Goal: Task Accomplishment & Management: Manage account settings

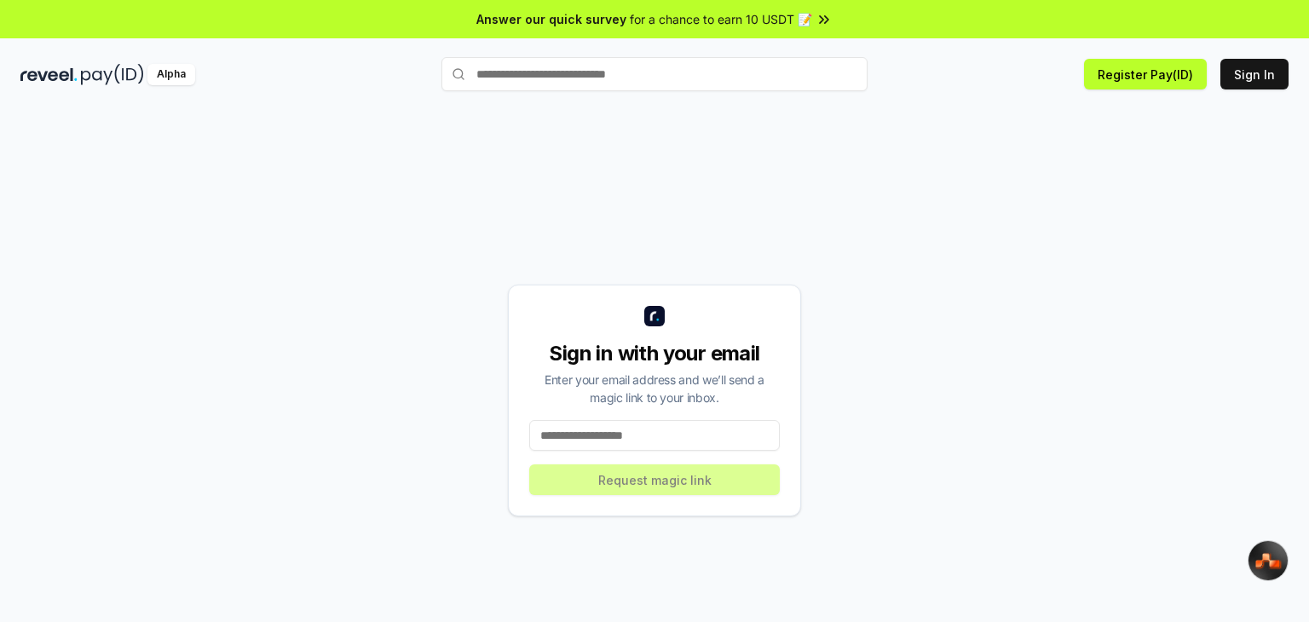
click at [650, 434] on input at bounding box center [654, 435] width 251 height 31
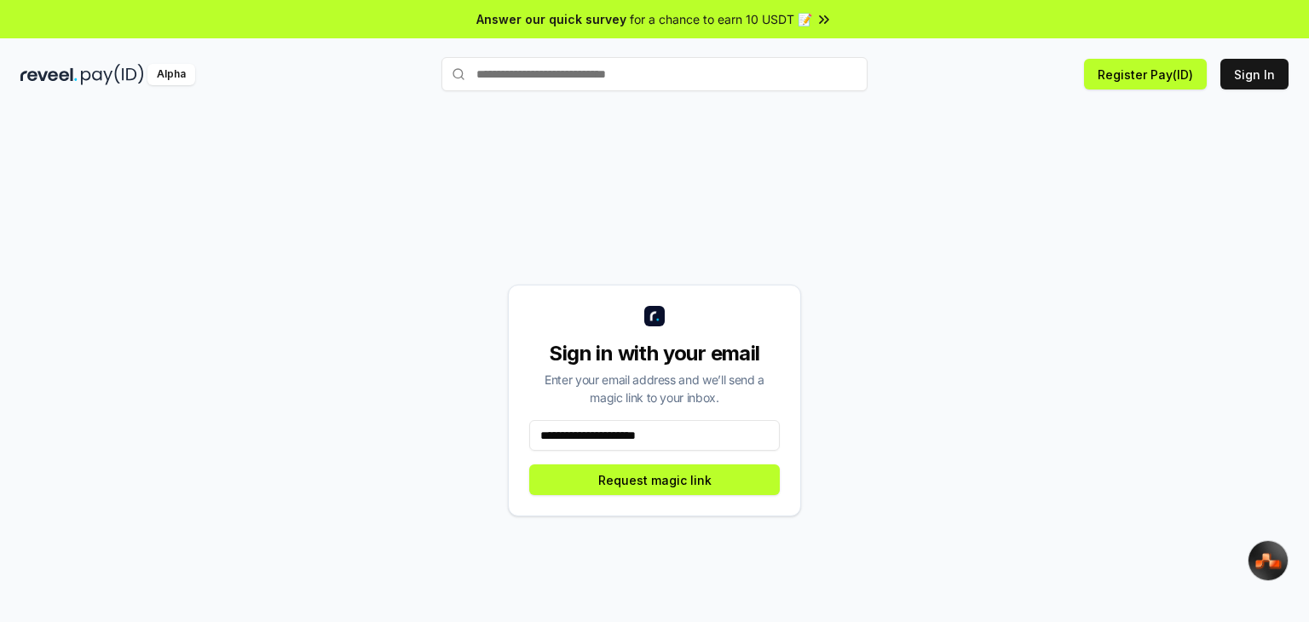
type input "**********"
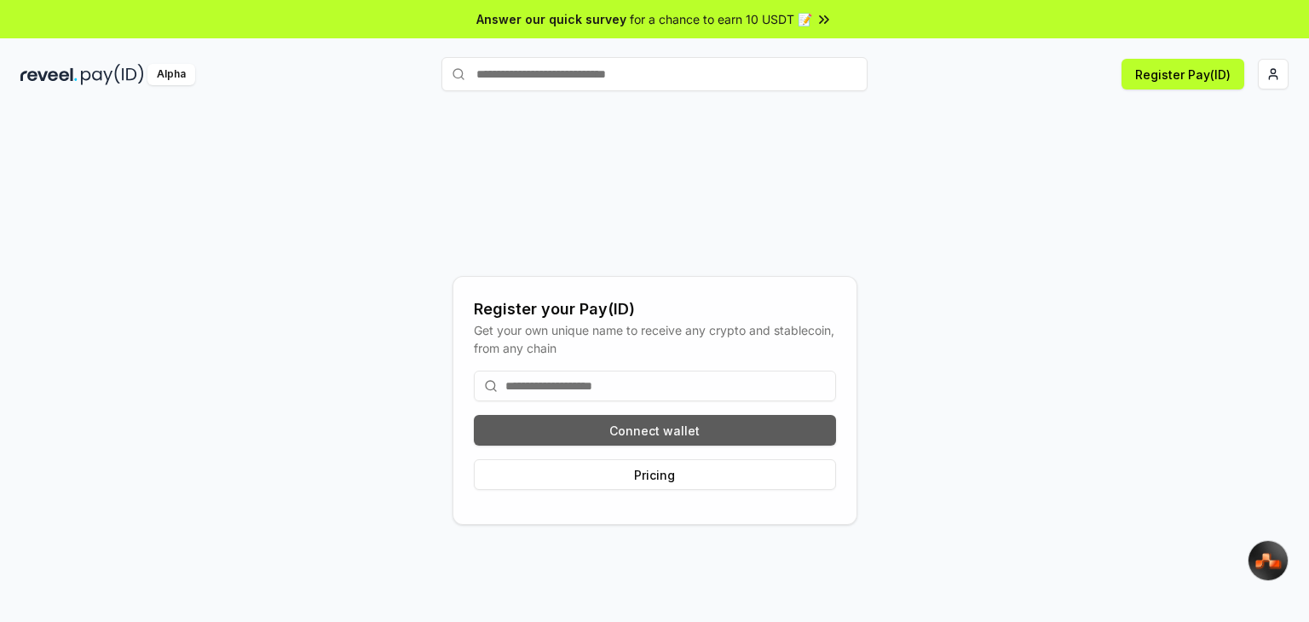
click at [555, 427] on button "Connect wallet" at bounding box center [655, 430] width 362 height 31
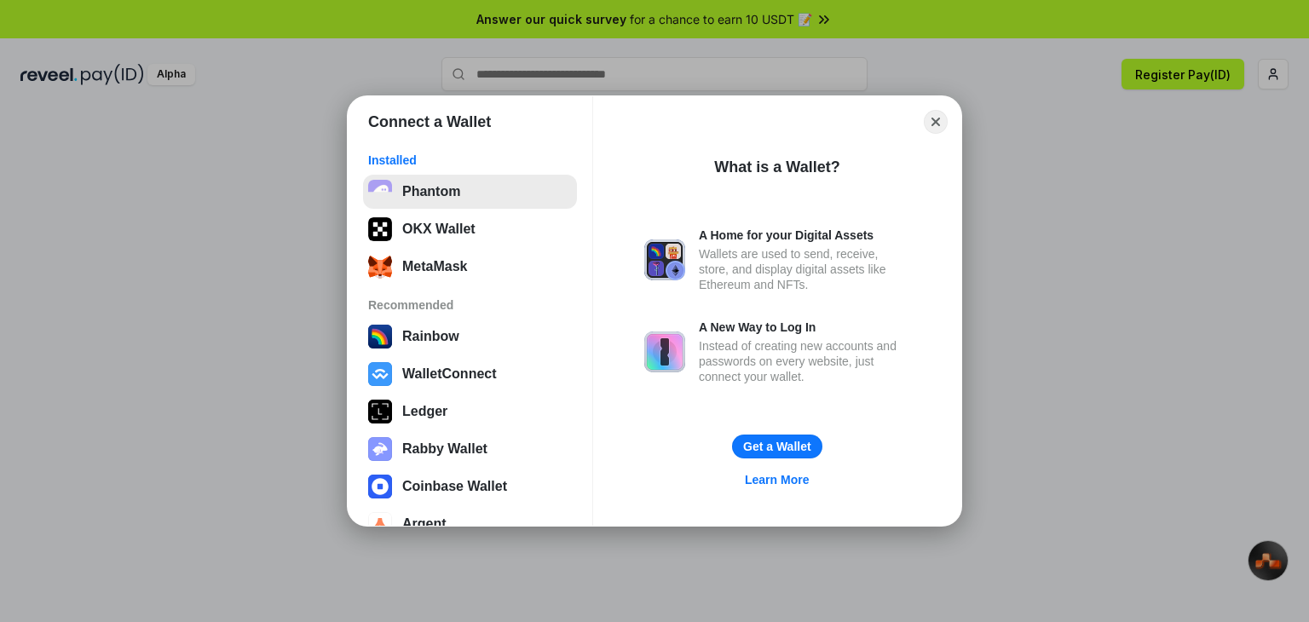
click at [413, 195] on button "Phantom" at bounding box center [470, 192] width 214 height 34
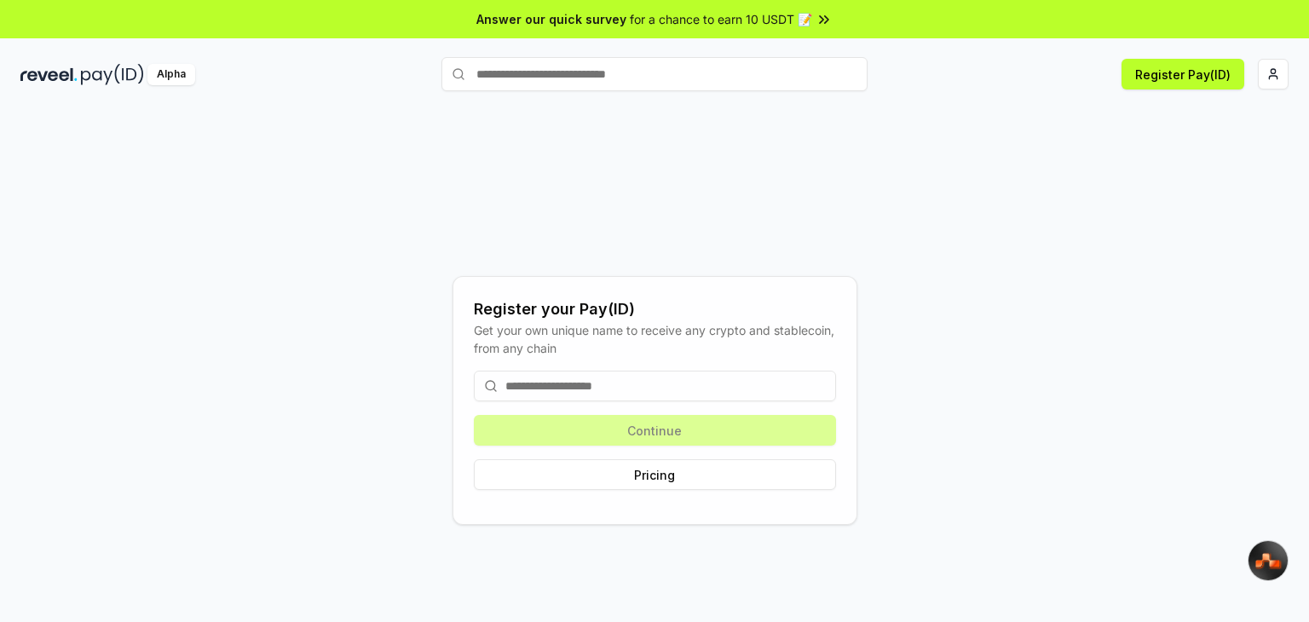
click at [523, 385] on input at bounding box center [655, 386] width 362 height 31
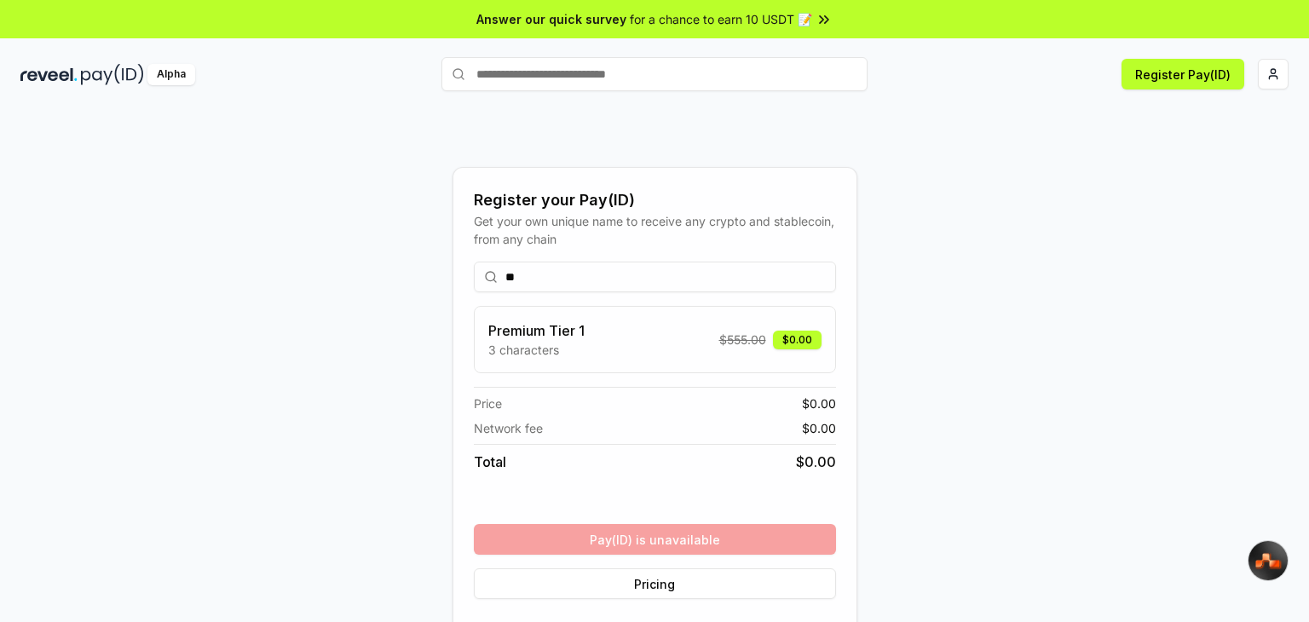
type input "*"
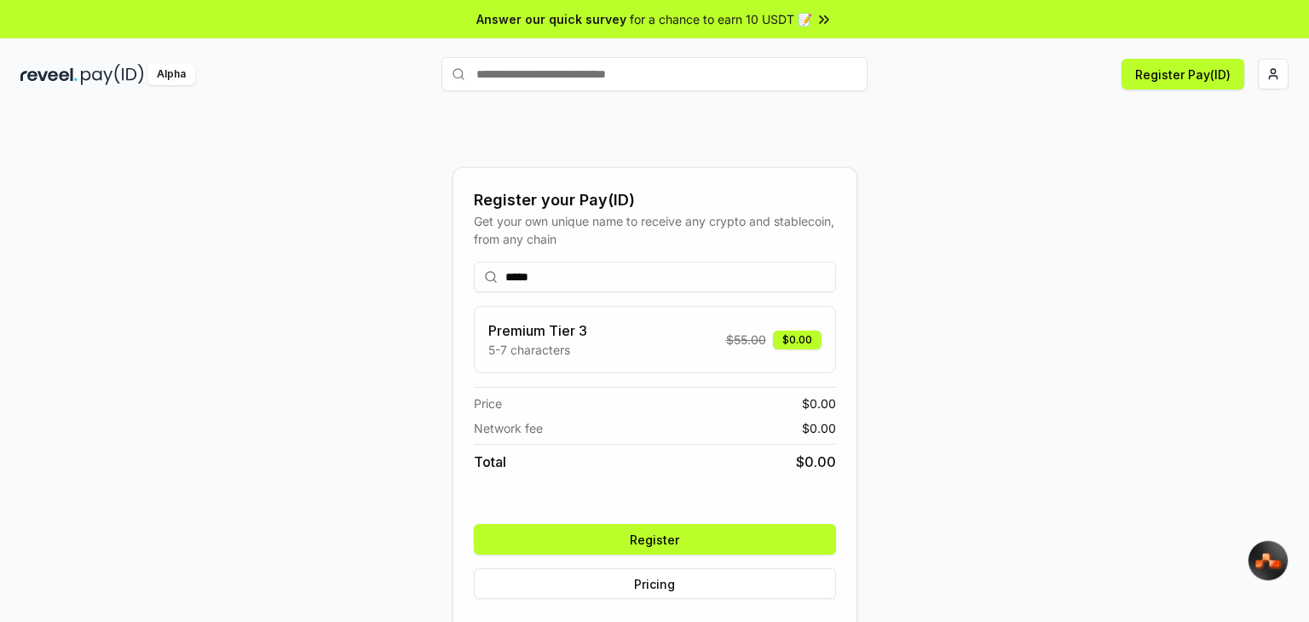
type input "*****"
click at [618, 538] on button "Register" at bounding box center [655, 539] width 362 height 31
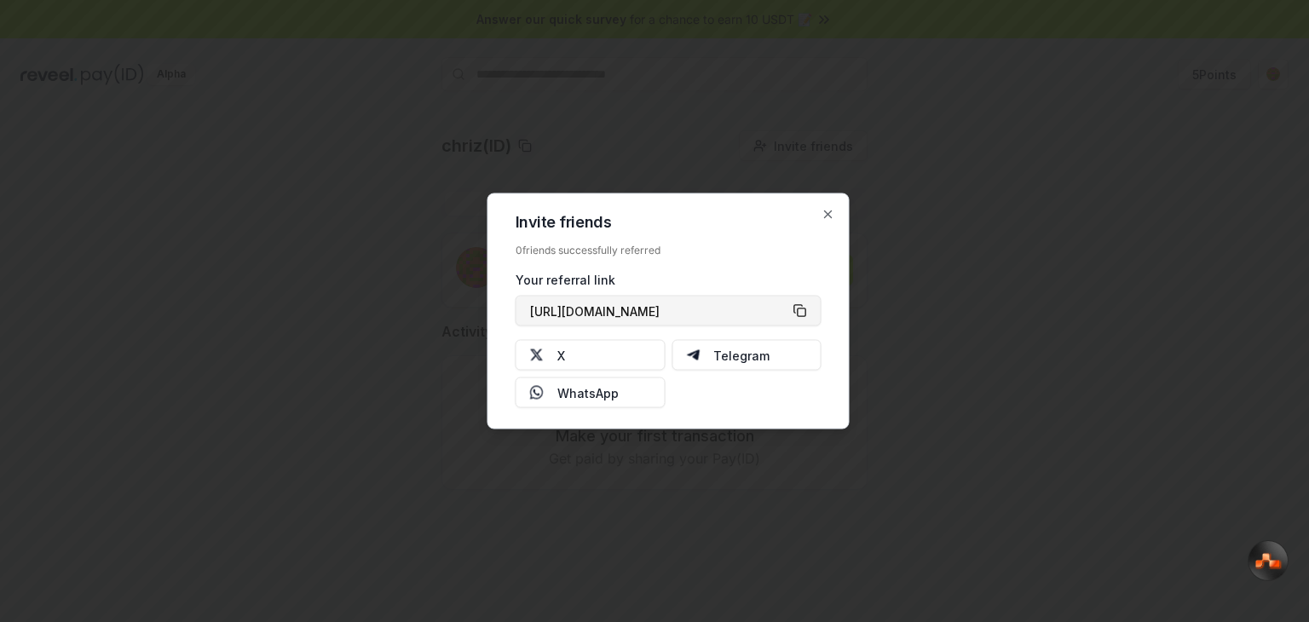
click at [799, 313] on button "https://reveel.id/refer/chriz" at bounding box center [669, 311] width 306 height 31
click at [549, 352] on button "X" at bounding box center [591, 355] width 150 height 31
click at [806, 315] on button "https://reveel.id/refer/chriz" at bounding box center [669, 311] width 306 height 31
click at [829, 216] on icon "button" at bounding box center [828, 214] width 7 height 7
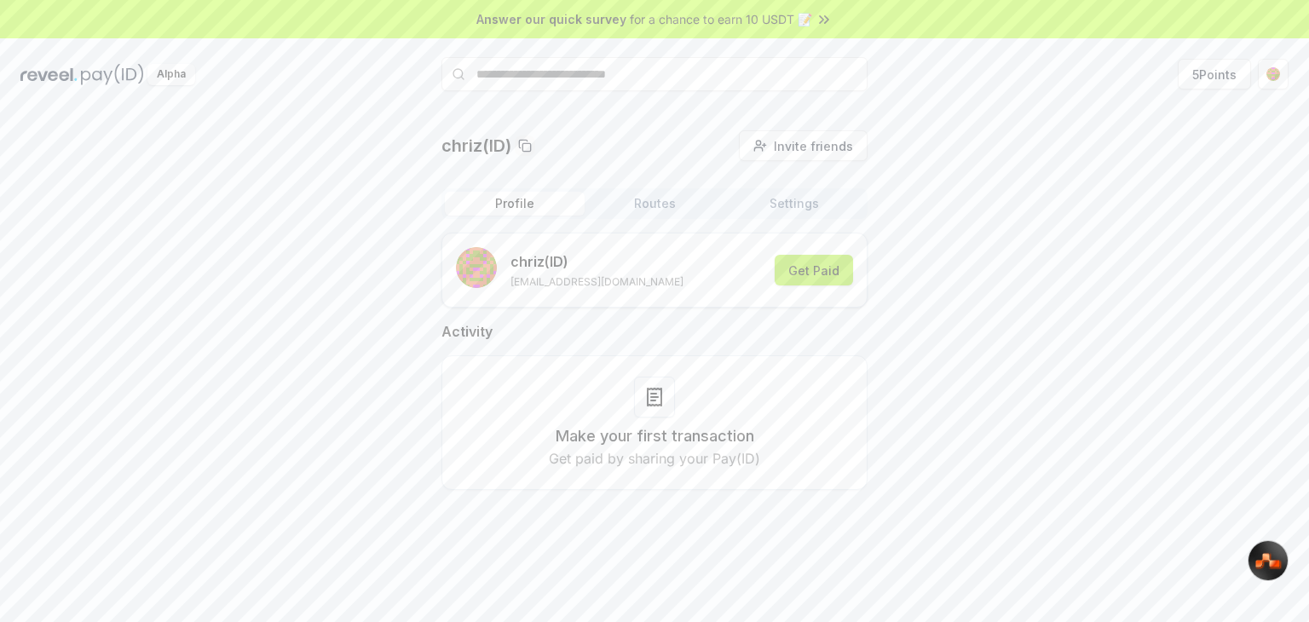
click at [799, 274] on button "Get Paid" at bounding box center [814, 270] width 78 height 31
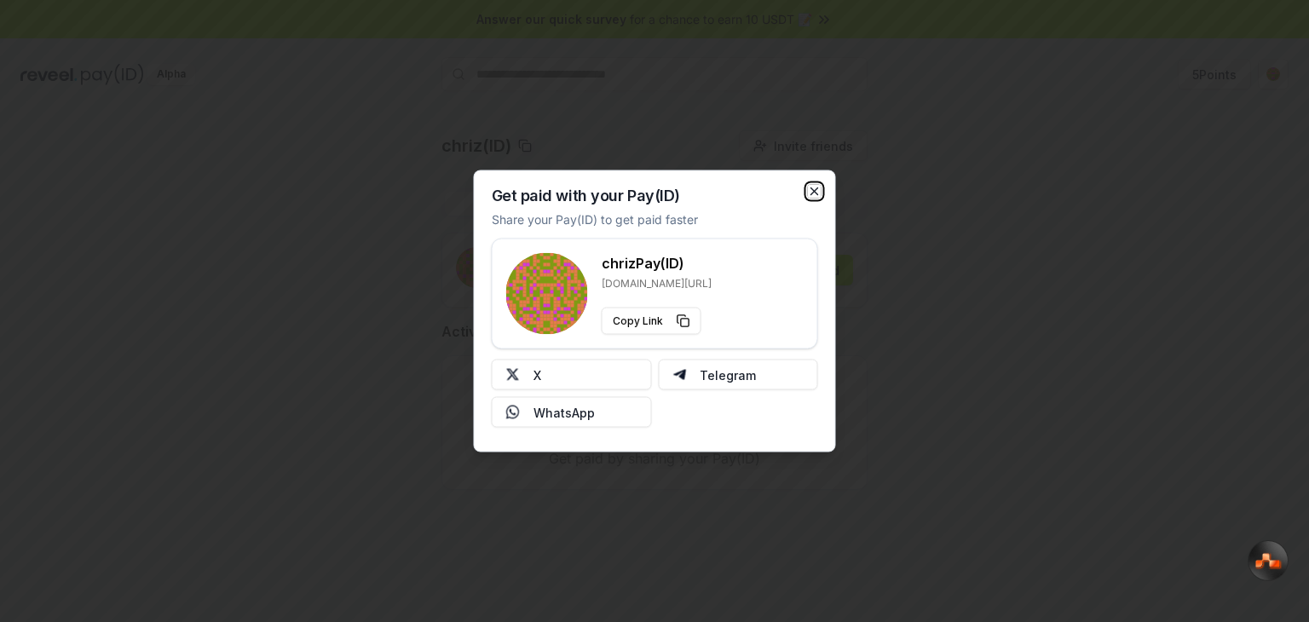
click at [808, 187] on icon "button" at bounding box center [815, 192] width 14 height 14
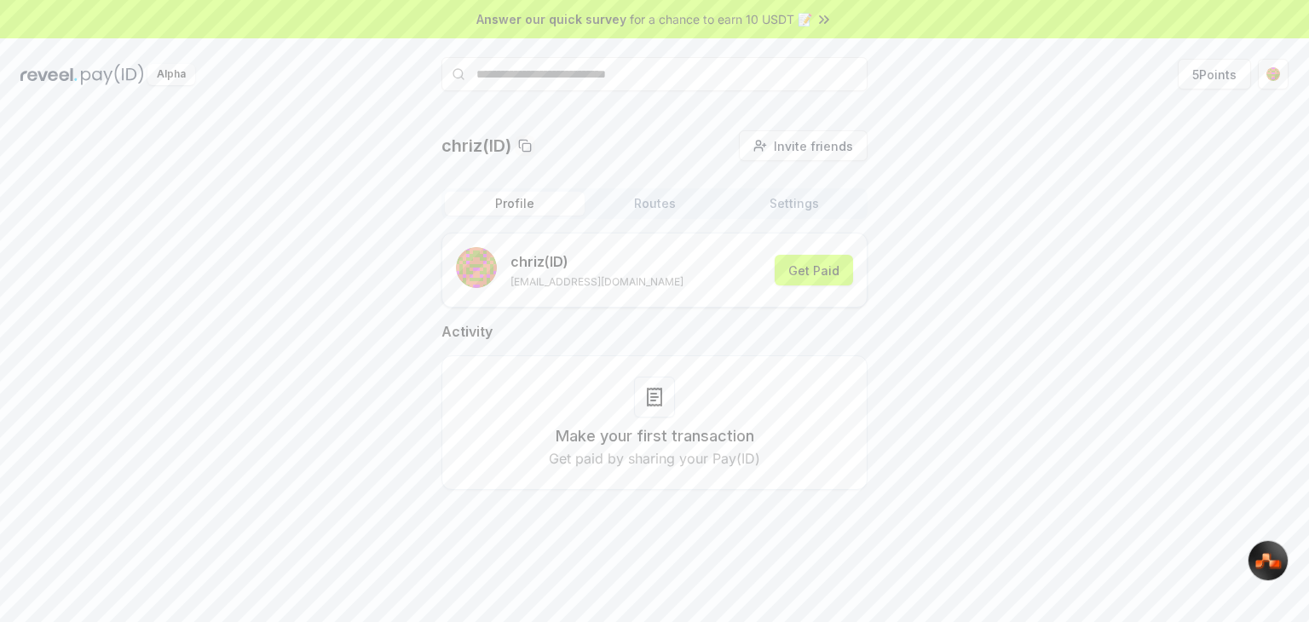
click at [614, 446] on h3 "Make your first transaction" at bounding box center [655, 437] width 199 height 24
click at [615, 400] on div "Make your first transaction Get paid by sharing your Pay(ID)" at bounding box center [655, 423] width 384 height 92
click at [1285, 69] on html "Answer our quick survey for a chance to earn 10 USDT 📝 Alpha 5 Points chriz(ID)…" at bounding box center [654, 311] width 1309 height 622
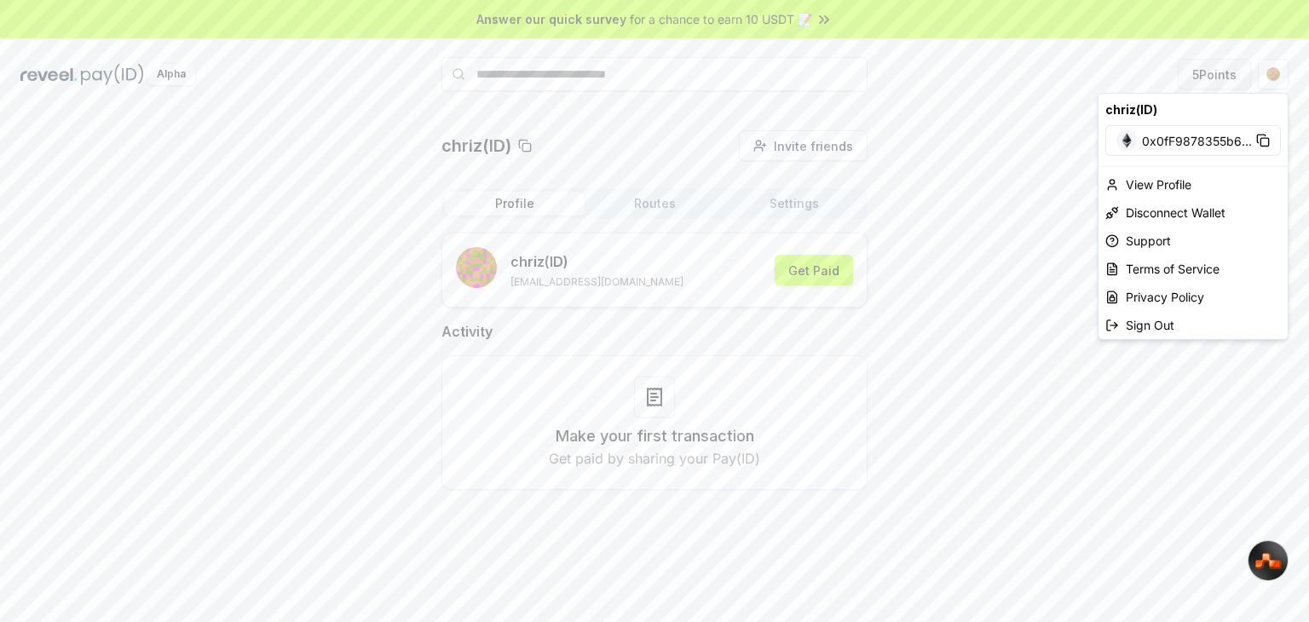
click at [1207, 72] on html "Answer our quick survey for a chance to earn 10 USDT 📝 Alpha 5 Points chriz(ID)…" at bounding box center [654, 311] width 1309 height 622
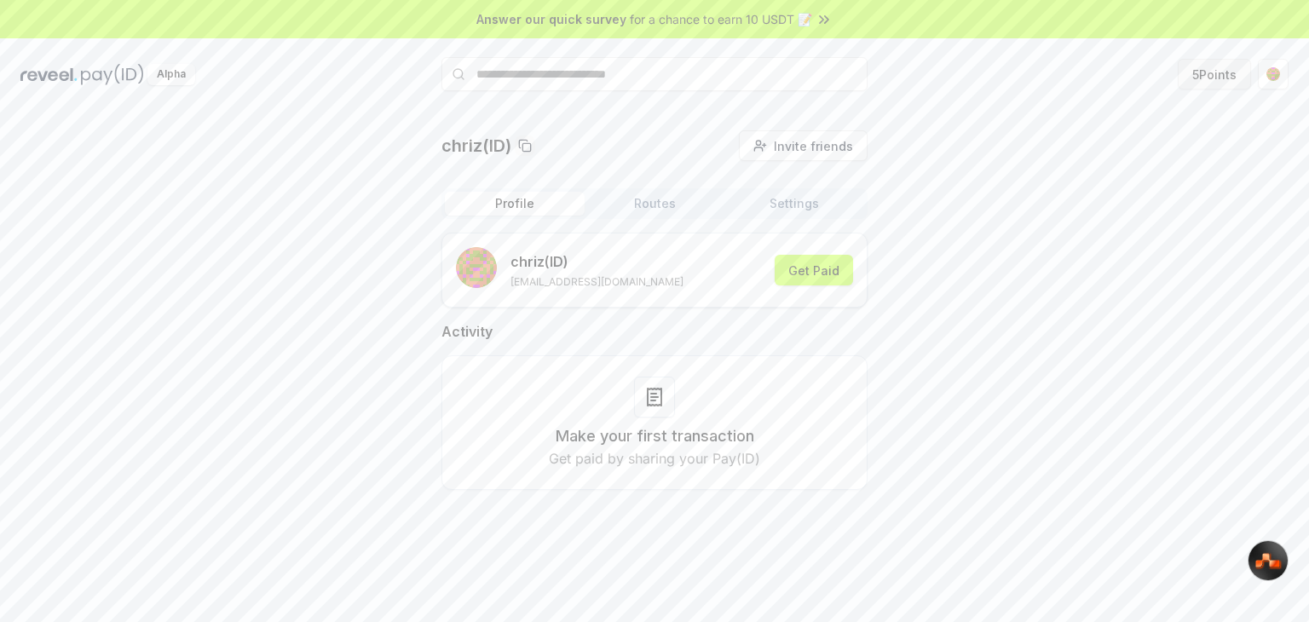
click at [1207, 72] on button "5 Points" at bounding box center [1214, 74] width 73 height 31
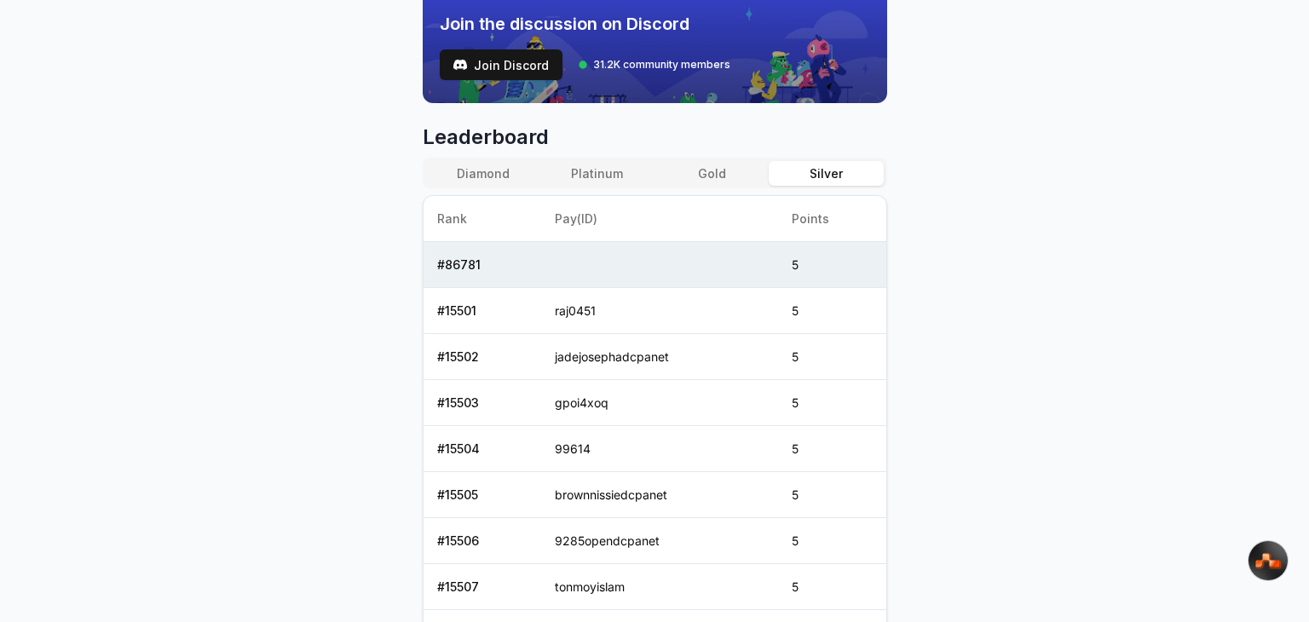
scroll to position [590, 0]
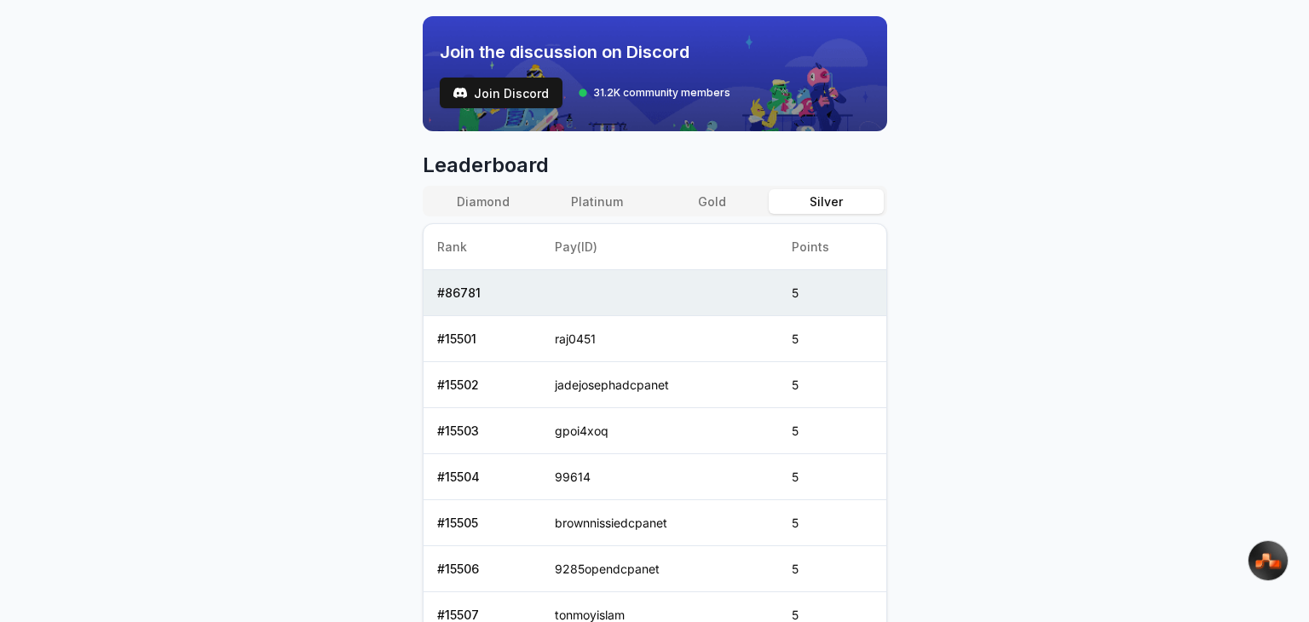
click at [696, 199] on button "Gold" at bounding box center [712, 201] width 114 height 25
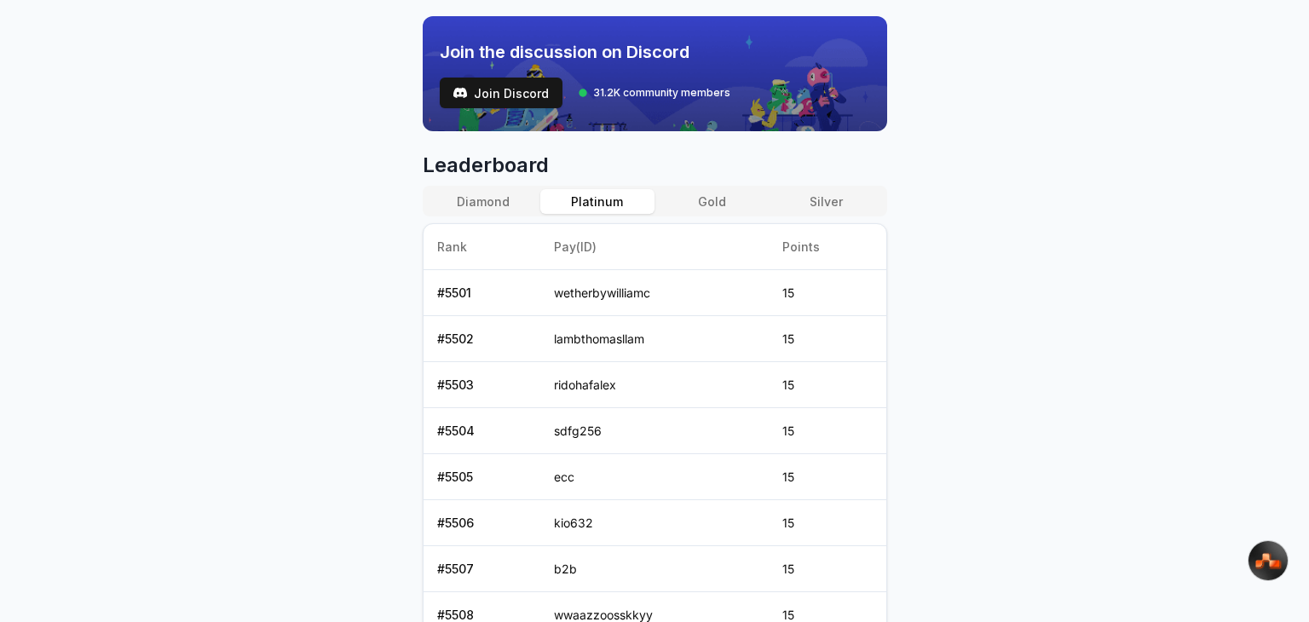
click at [628, 205] on button "Platinum" at bounding box center [597, 201] width 114 height 25
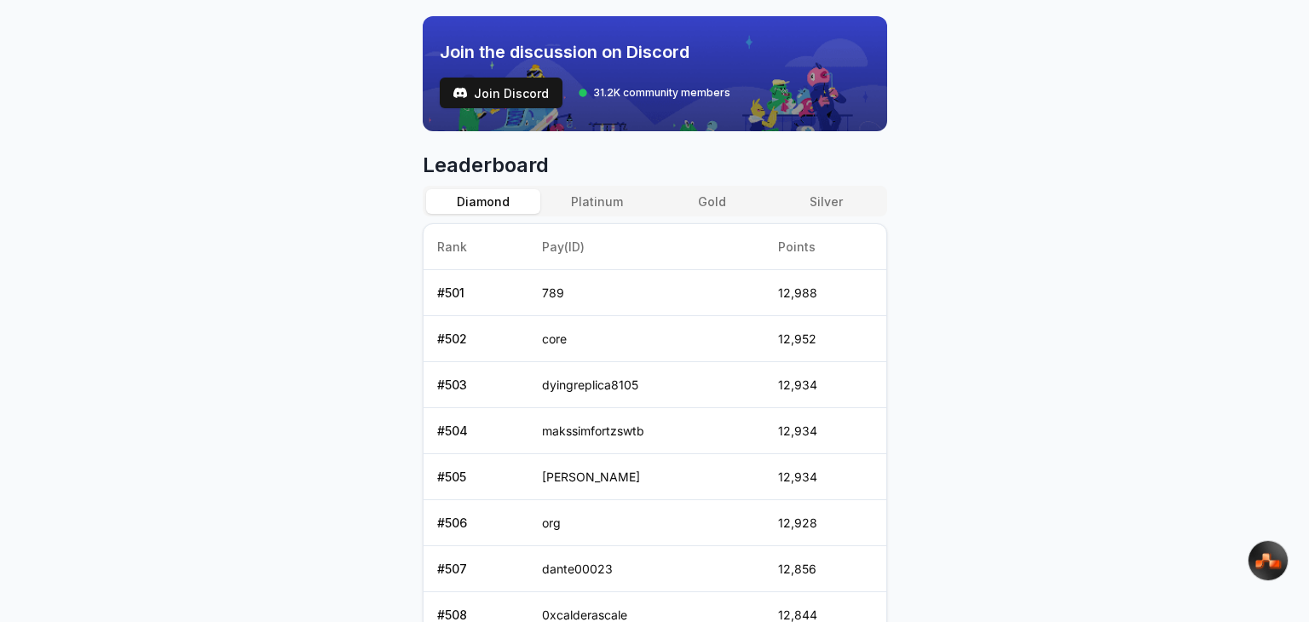
click at [433, 202] on button "Diamond" at bounding box center [483, 201] width 114 height 25
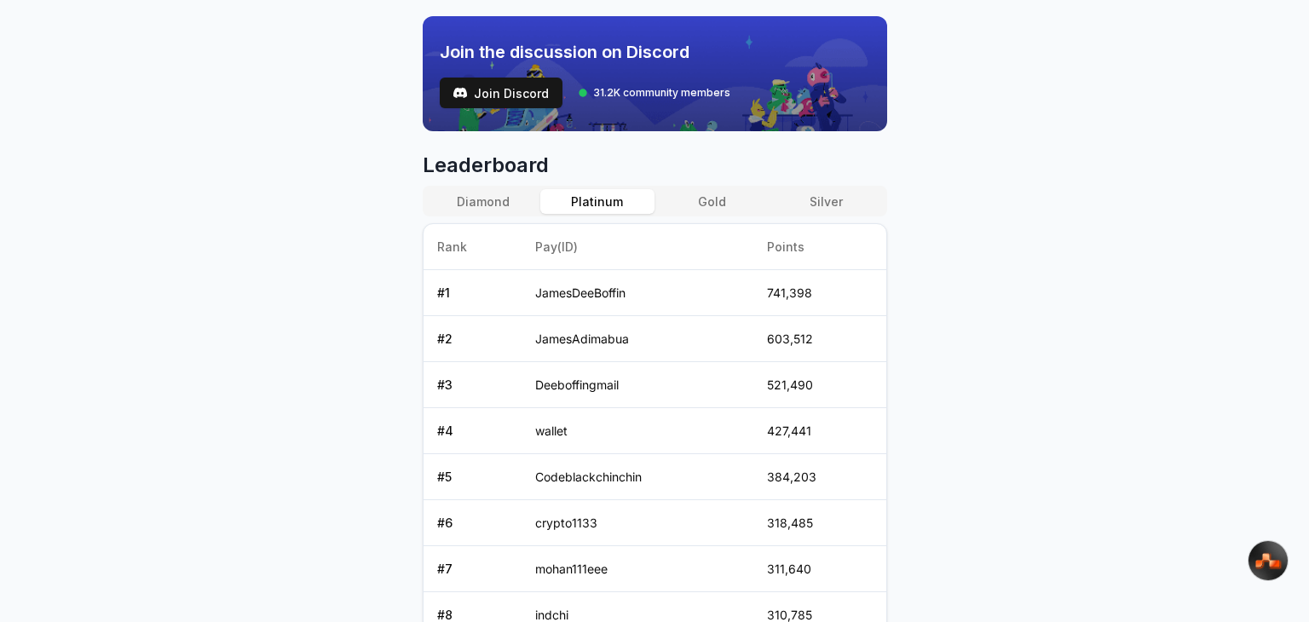
click at [596, 199] on button "Platinum" at bounding box center [597, 201] width 114 height 25
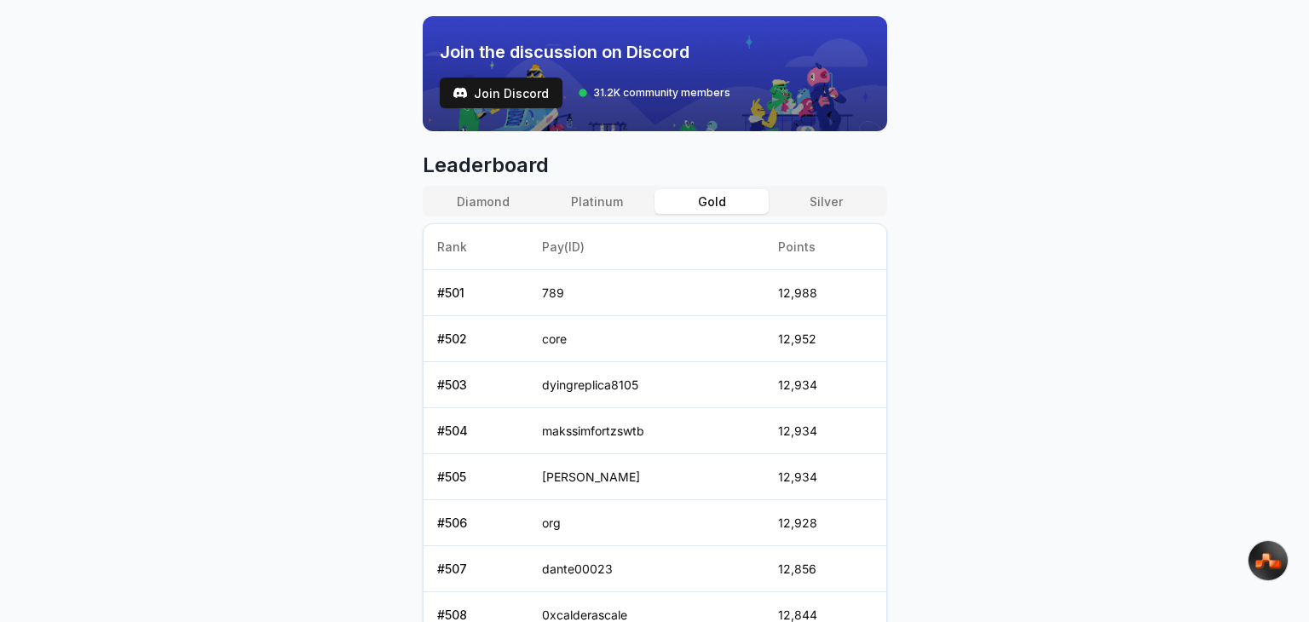
click at [726, 207] on button "Gold" at bounding box center [712, 201] width 114 height 25
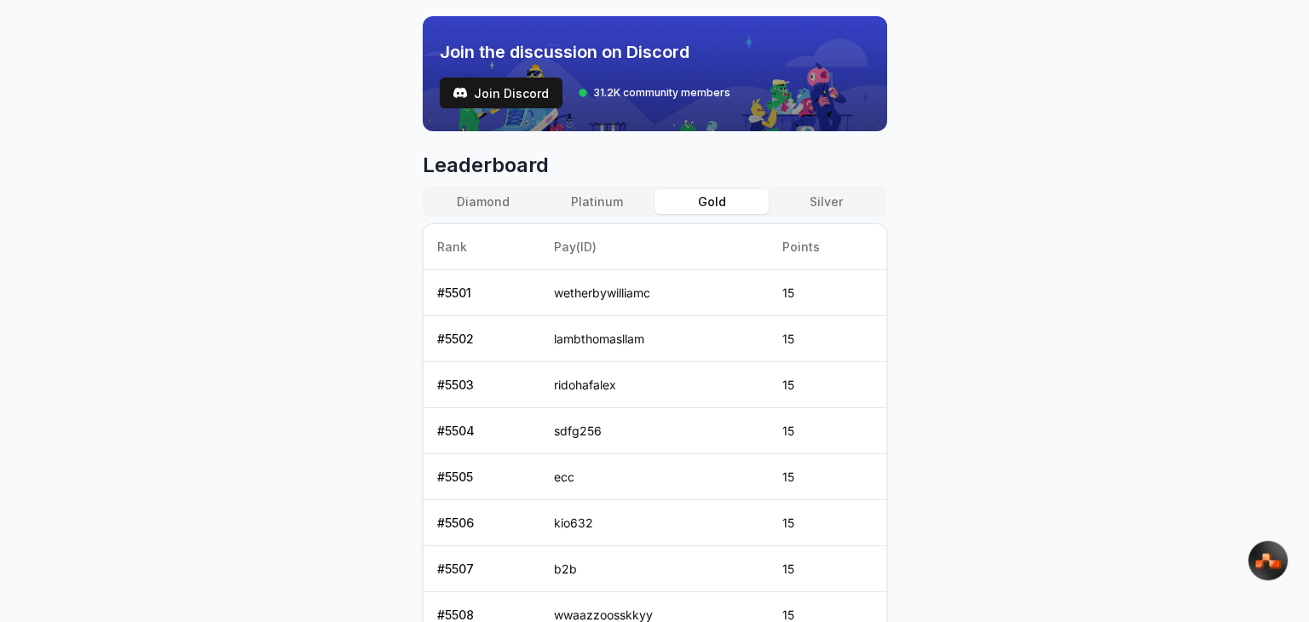
click at [781, 198] on button "Silver" at bounding box center [826, 201] width 114 height 25
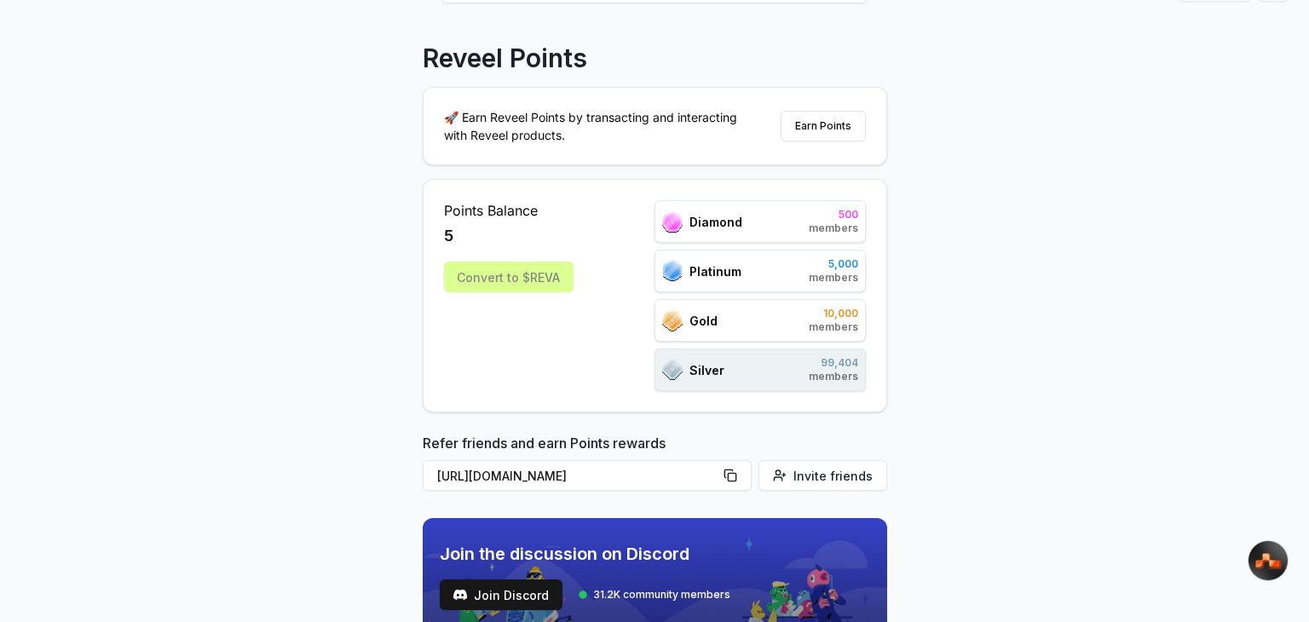
scroll to position [78, 0]
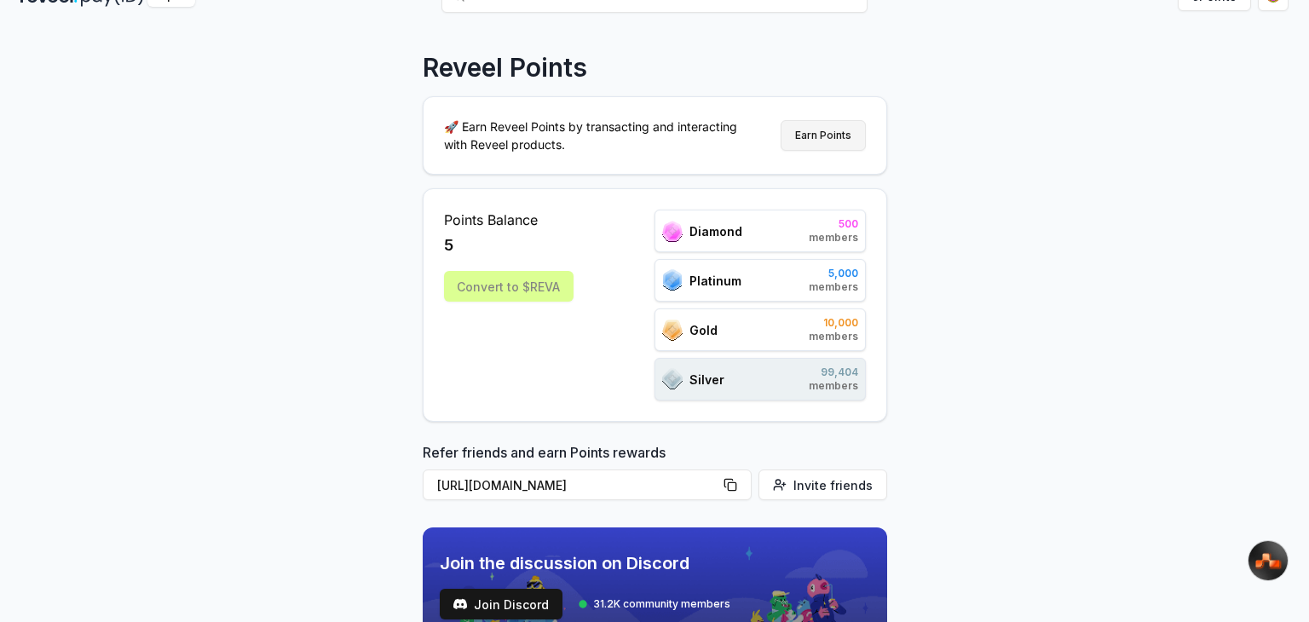
click at [795, 137] on button "Earn Points" at bounding box center [823, 135] width 85 height 31
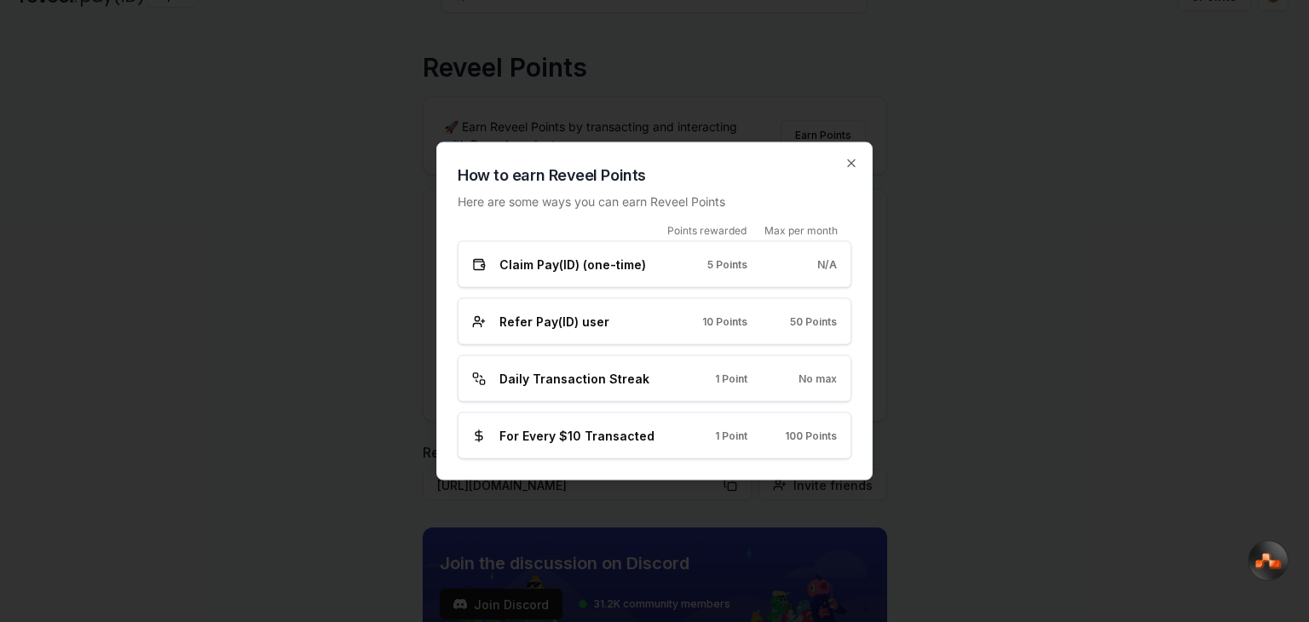
click at [509, 384] on span "Daily Transaction Streak" at bounding box center [575, 379] width 150 height 18
click at [770, 323] on div "Refer Pay(ID) user 10 Points 50 Points" at bounding box center [654, 322] width 365 height 18
click at [851, 164] on icon "button" at bounding box center [851, 163] width 7 height 7
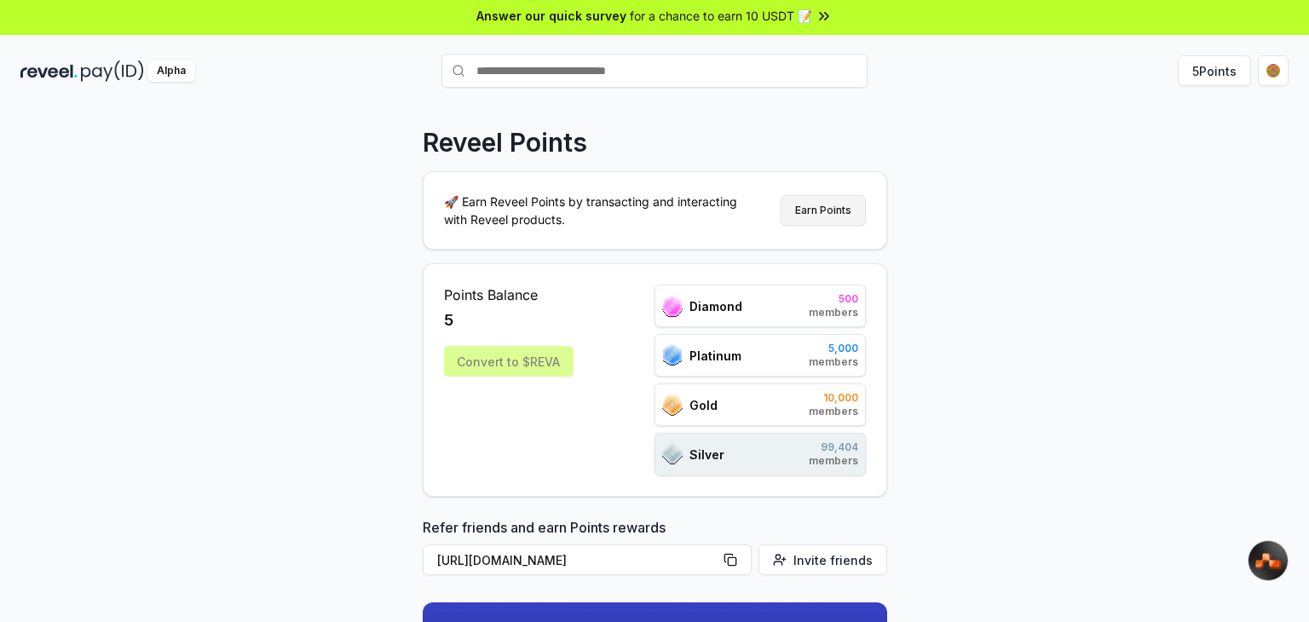
scroll to position [0, 0]
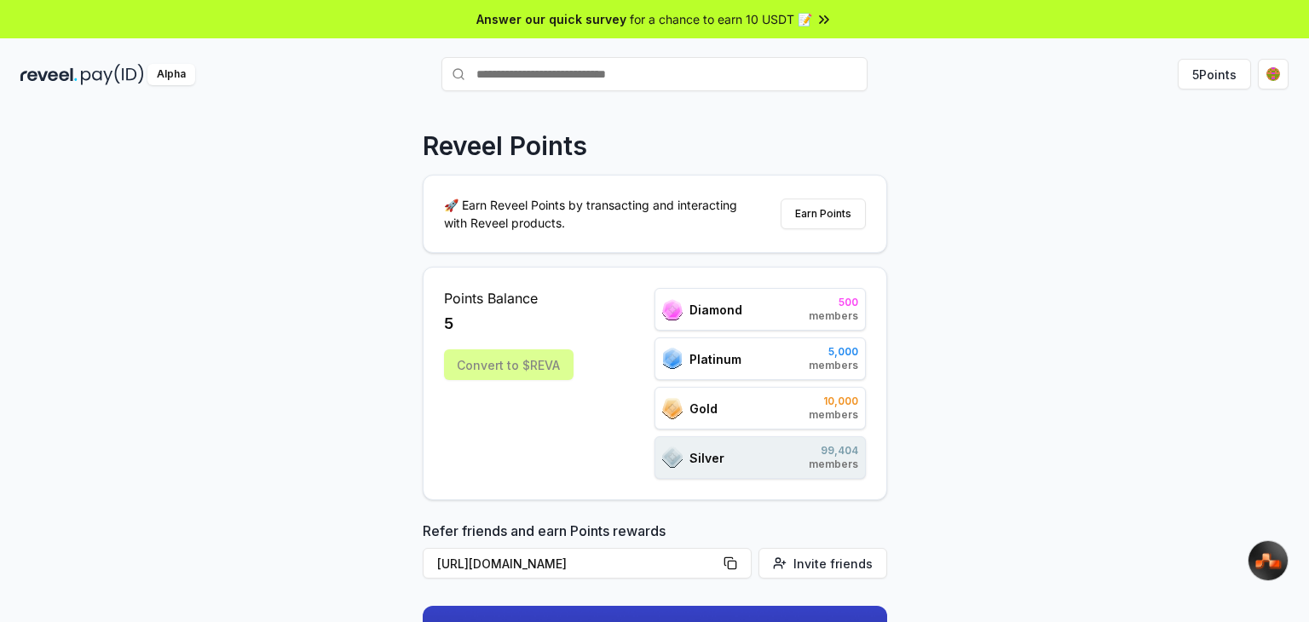
click at [796, 20] on span "for a chance to earn 10 USDT 📝" at bounding box center [721, 19] width 182 height 18
click at [769, 459] on div "Silver 99,404 members" at bounding box center [760, 457] width 211 height 43
click at [1279, 74] on html "Answer our quick survey for a chance to earn 10 USDT 📝 Alpha 5 Points Reveel Po…" at bounding box center [654, 311] width 1309 height 622
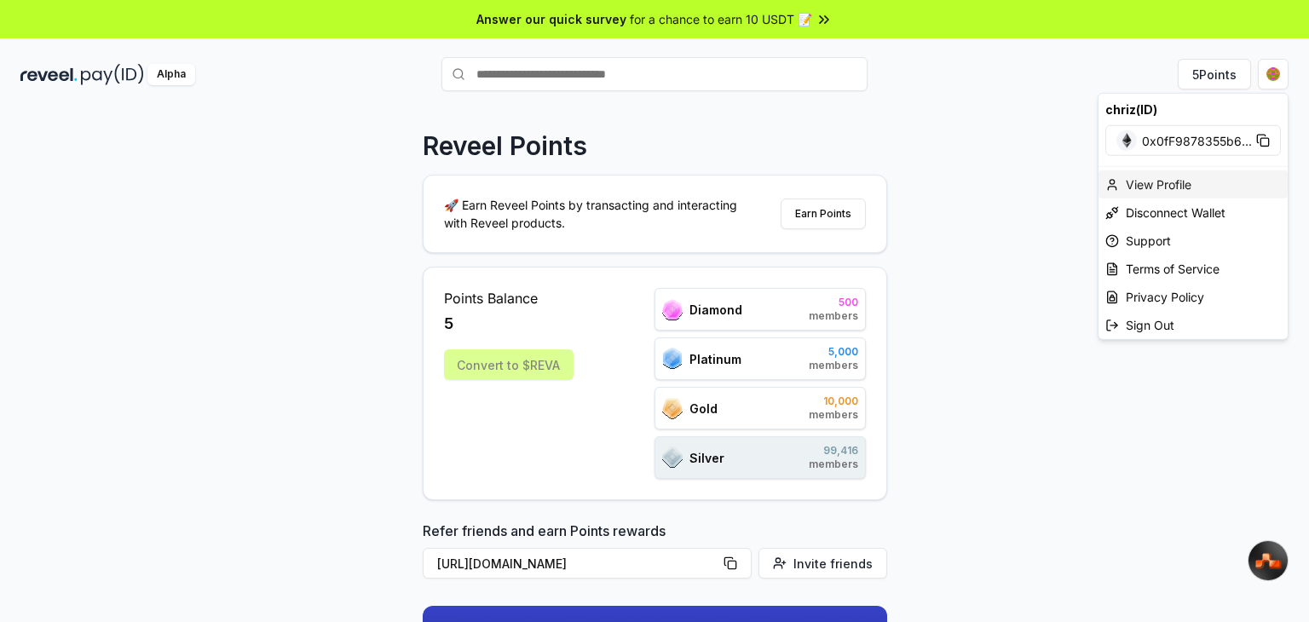
click at [1147, 188] on div "View Profile" at bounding box center [1193, 184] width 189 height 28
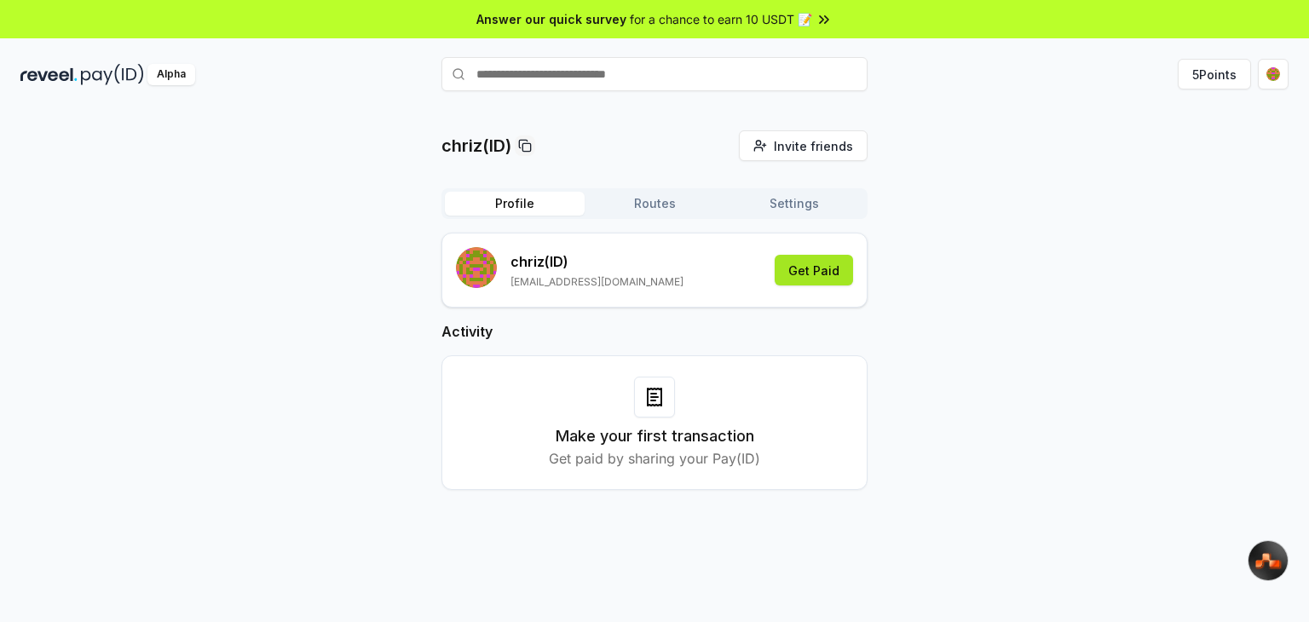
click at [810, 271] on button "Get Paid" at bounding box center [814, 270] width 78 height 31
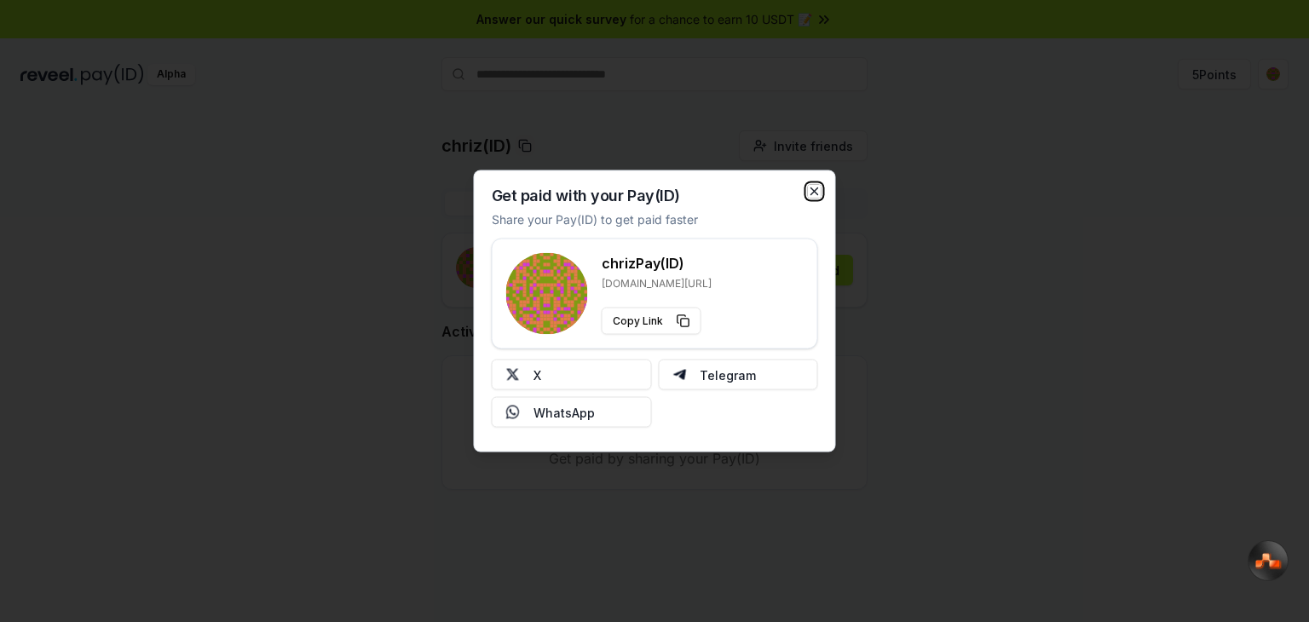
click at [812, 188] on icon "button" at bounding box center [815, 192] width 14 height 14
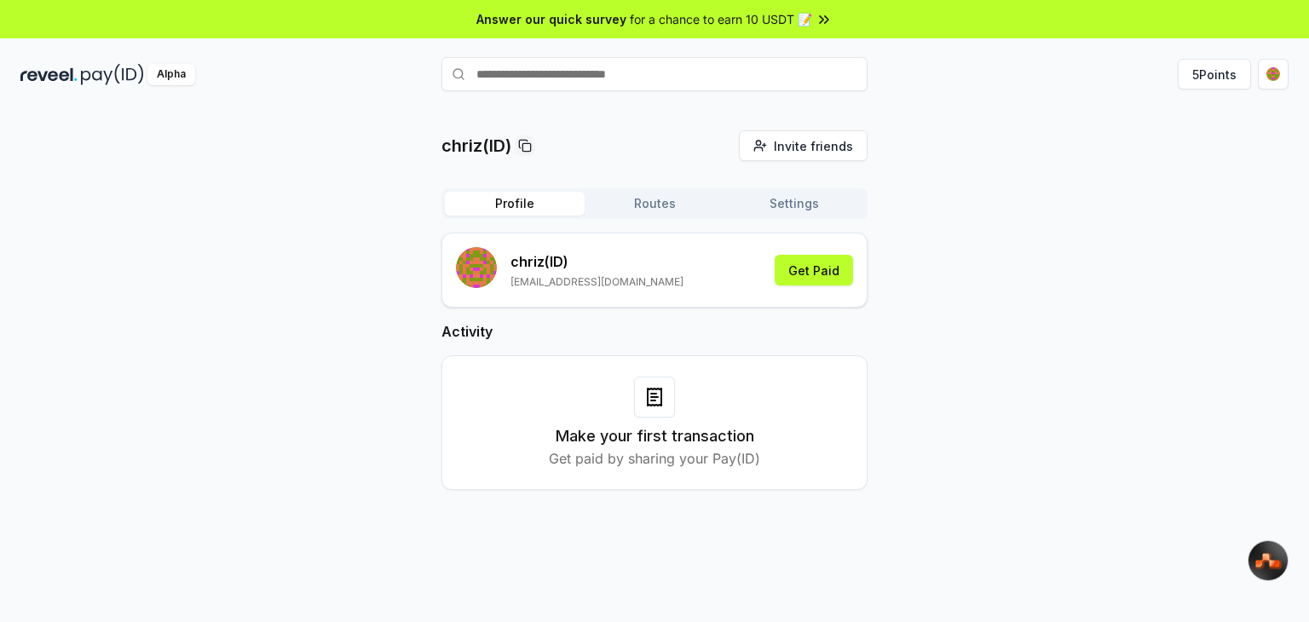
click at [516, 205] on button "Profile" at bounding box center [515, 204] width 140 height 24
click at [646, 199] on button "Routes" at bounding box center [655, 204] width 140 height 24
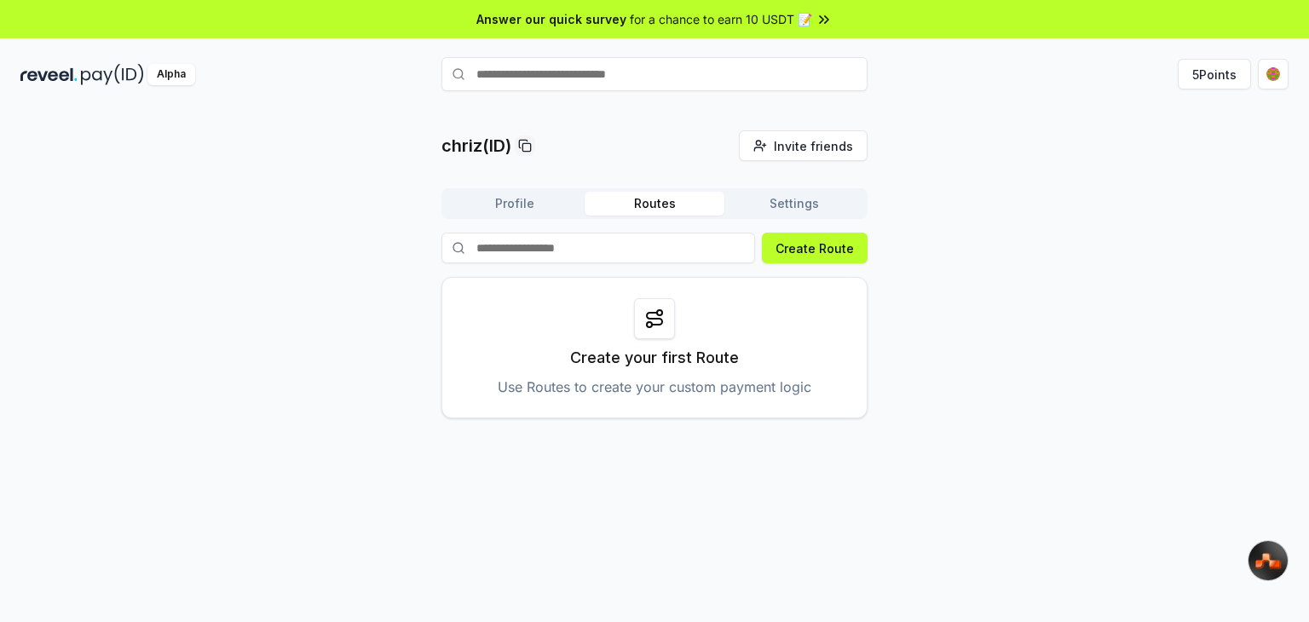
click at [799, 208] on button "Settings" at bounding box center [795, 204] width 140 height 24
click at [691, 210] on button "Routes" at bounding box center [655, 204] width 140 height 24
click at [829, 244] on button "Create Route" at bounding box center [815, 248] width 106 height 31
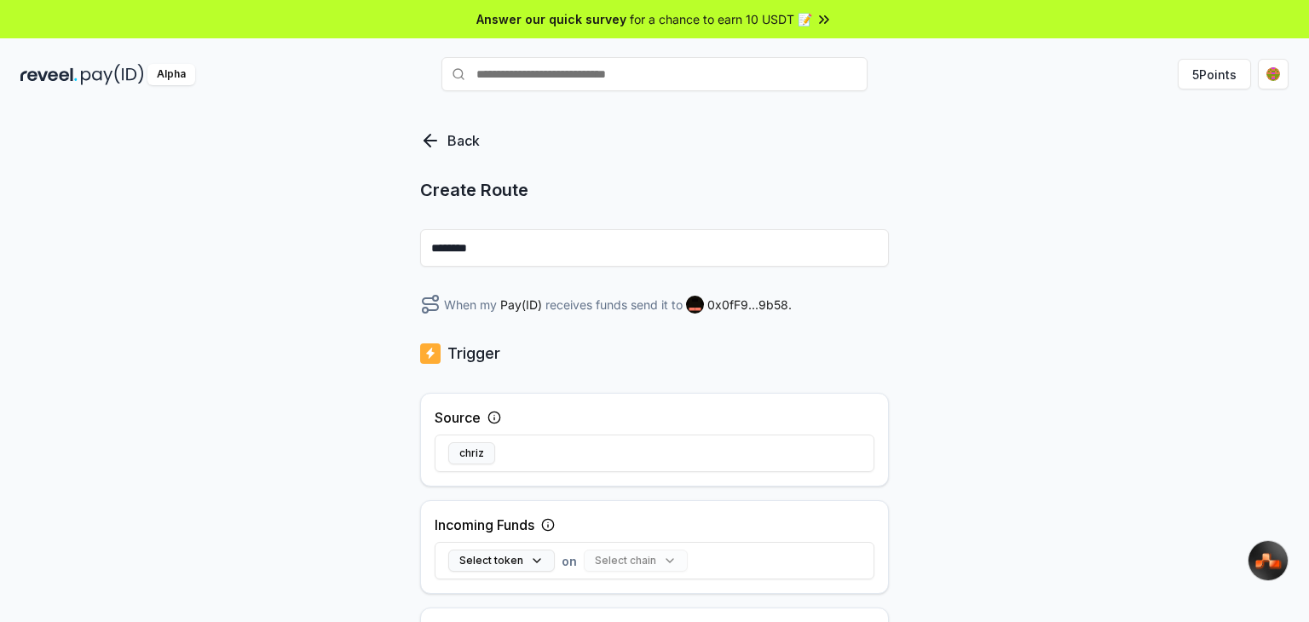
click at [441, 142] on div "Back" at bounding box center [462, 140] width 85 height 20
